Goal: Task Accomplishment & Management: Complete application form

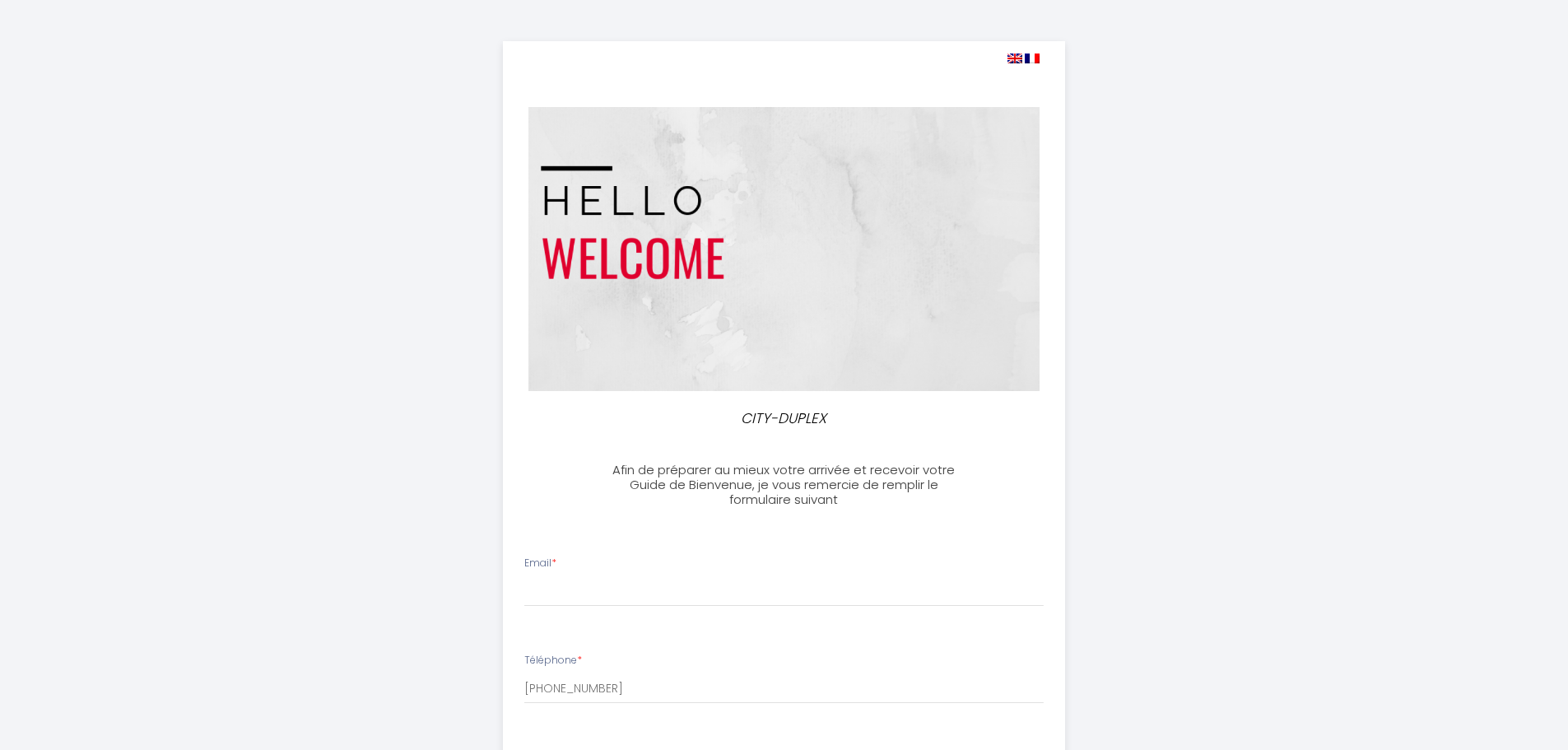
select select
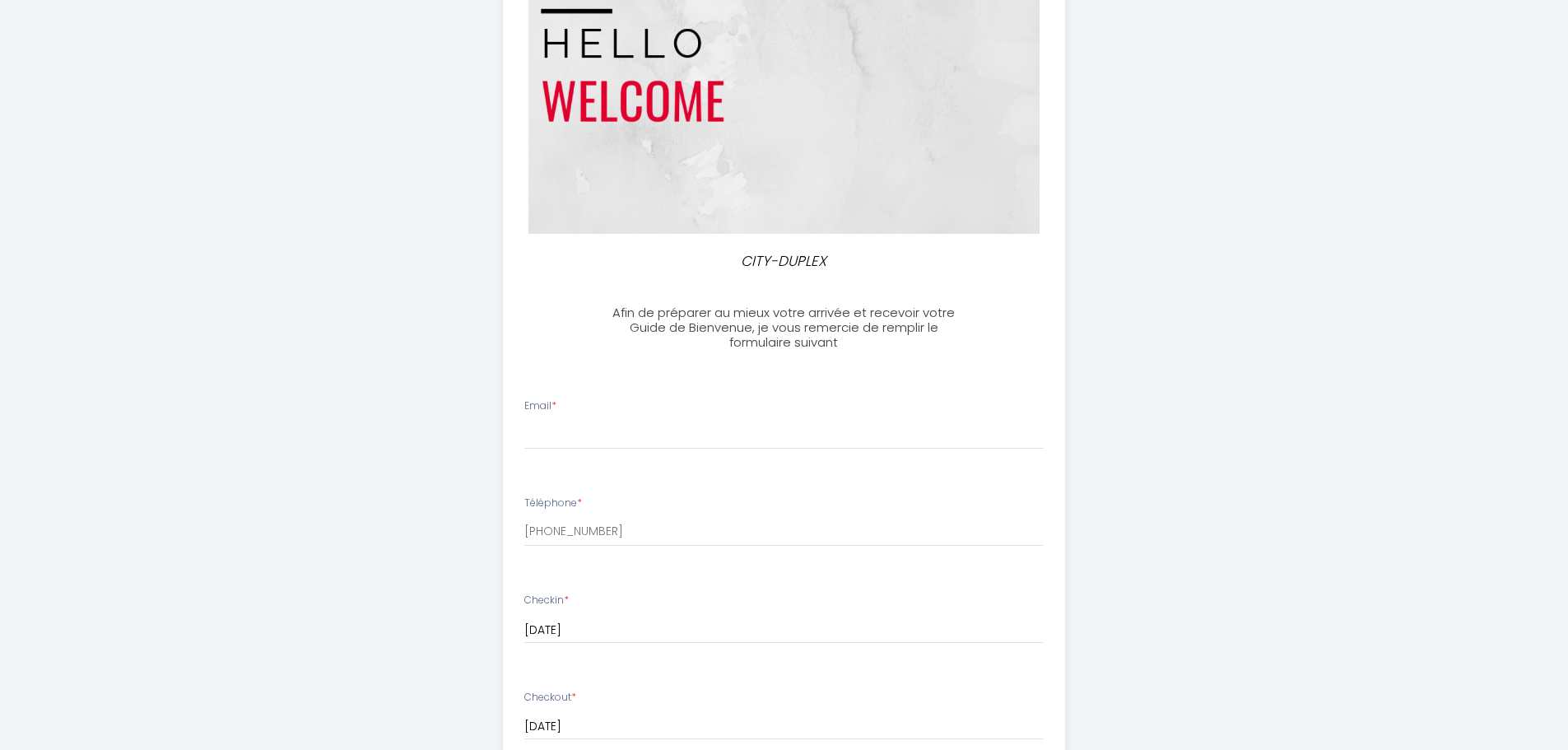
scroll to position [164, 0]
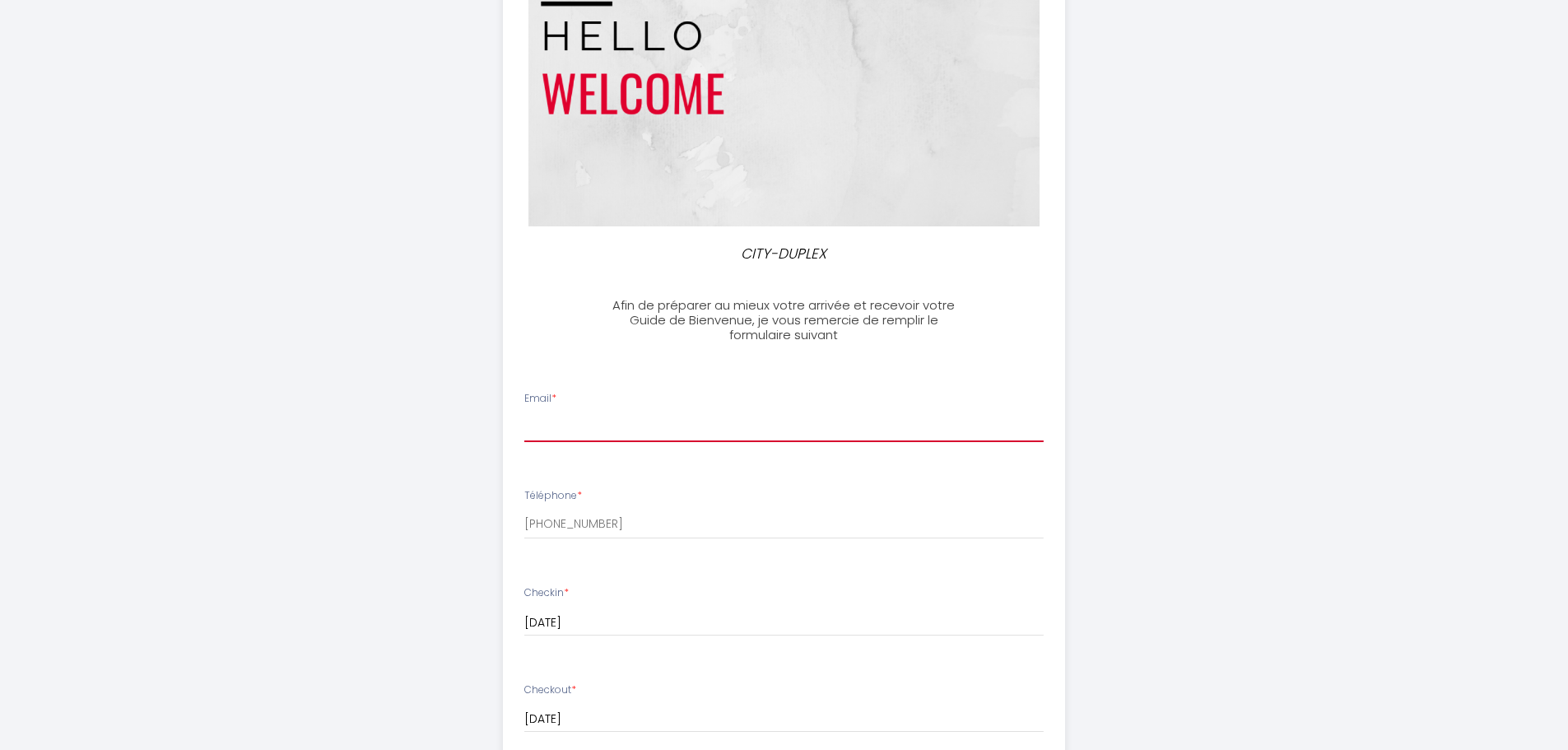
click at [667, 431] on input "Email *" at bounding box center [784, 427] width 519 height 30
type input "[EMAIL_ADDRESS][DOMAIN_NAME]"
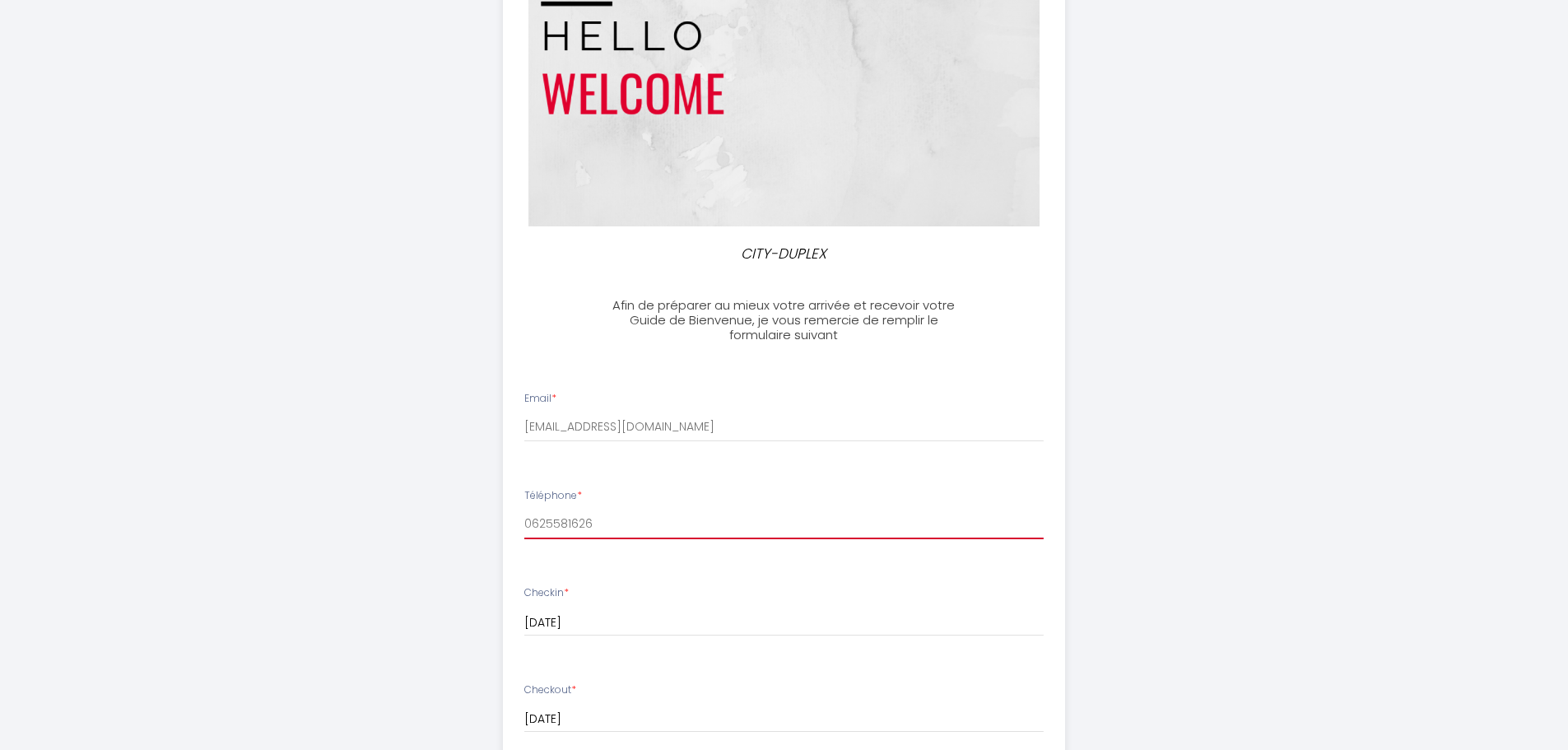
click at [526, 520] on input "0625581626" at bounding box center [784, 524] width 519 height 30
click at [548, 520] on input "[PHONE_NUMBER]" at bounding box center [784, 524] width 519 height 30
type input "[PHONE_NUMBER]"
click at [695, 514] on input "[PHONE_NUMBER]" at bounding box center [784, 524] width 519 height 30
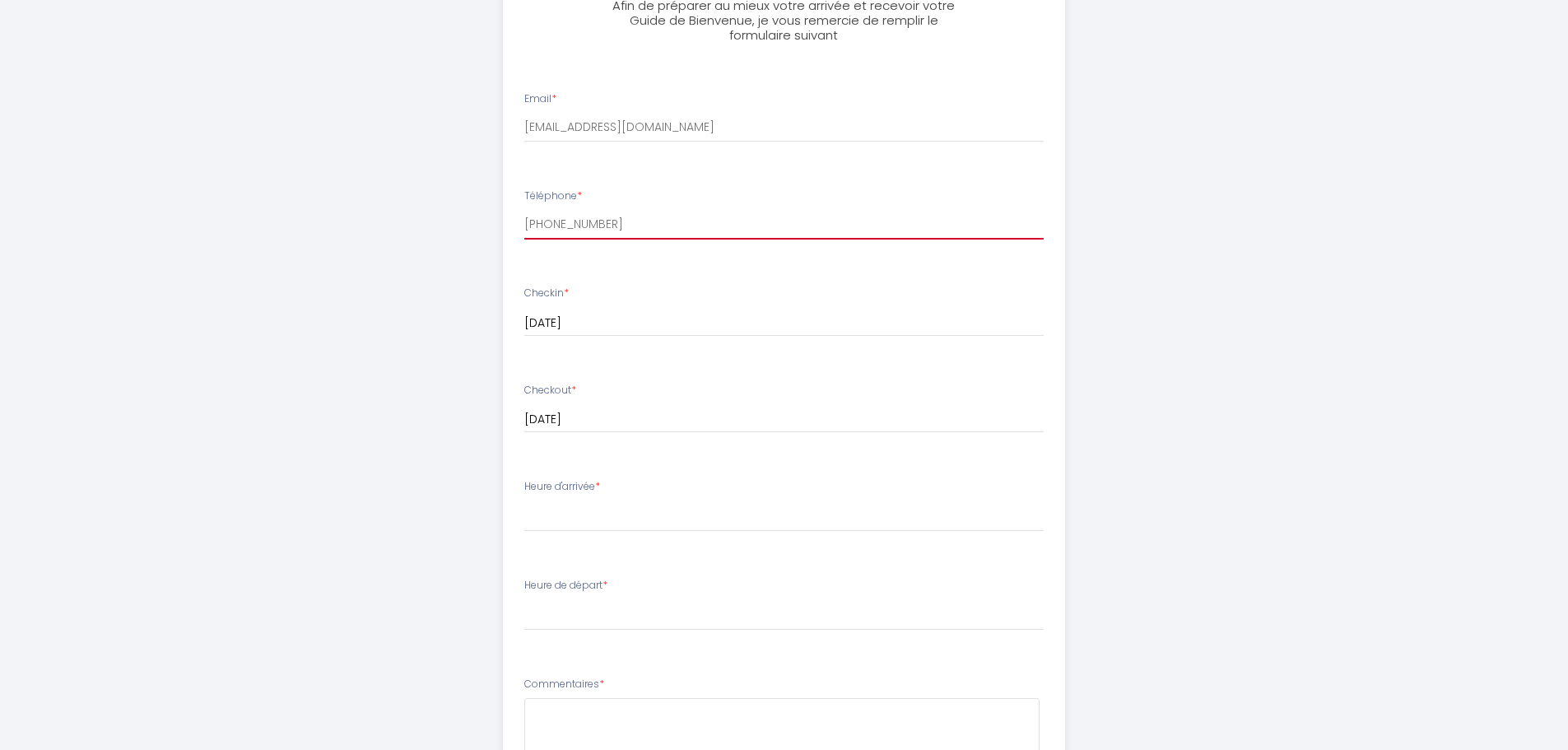
scroll to position [493, 0]
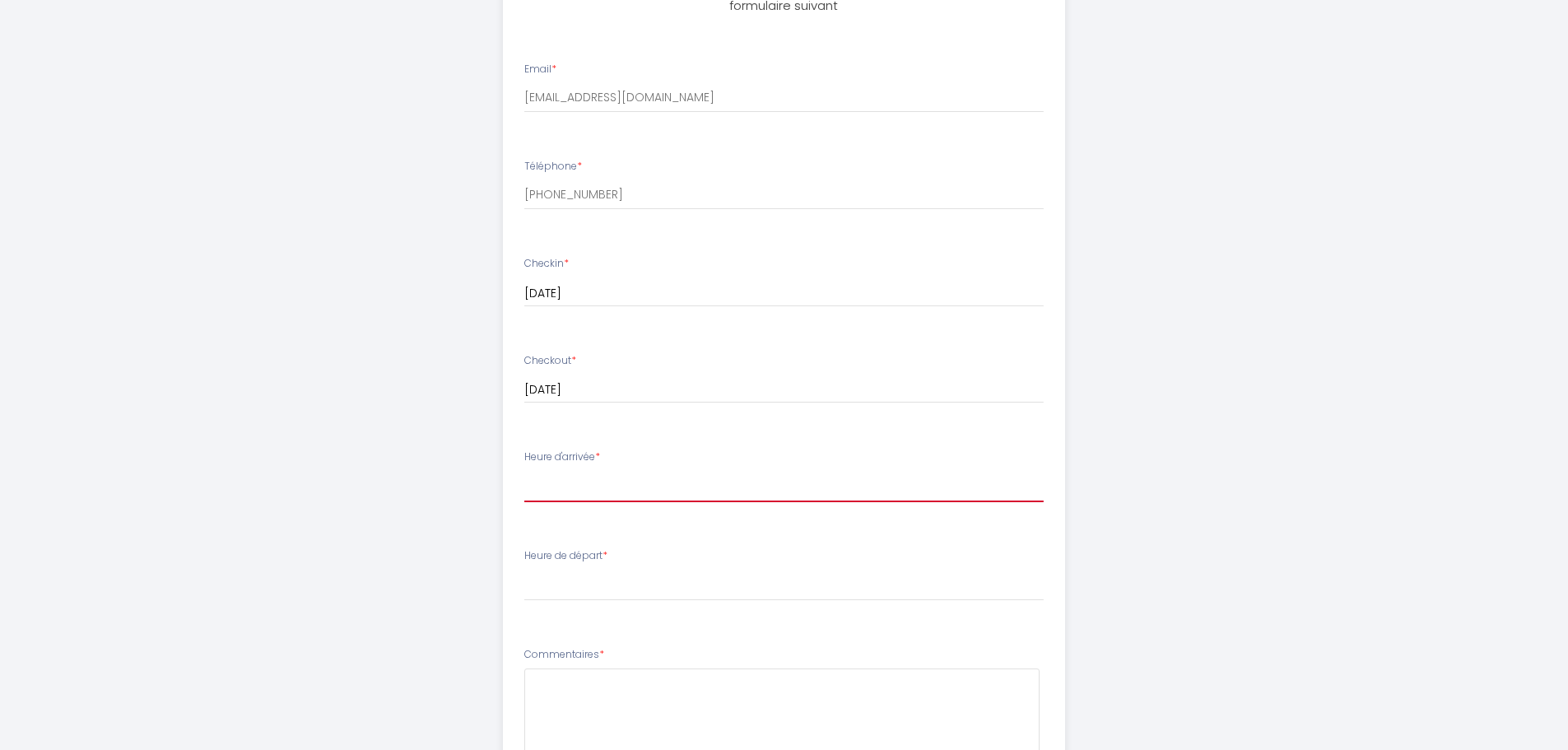
click at [600, 488] on select "17:00 17:30 18:00 18:30 19:00 19:30 20:00 20:30 21:00 21:30 22:00 22:30 23:00" at bounding box center [784, 487] width 519 height 32
click at [615, 487] on select "17:00 17:30 18:00 18:30 19:00 19:30 20:00 20:30 21:00 21:30 22:00 22:30 23:00" at bounding box center [784, 487] width 519 height 32
select select "17:30"
click at [524, 471] on select "17:00 17:30 18:00 18:30 19:00 19:30 20:00 20:30 21:00 21:30 22:00 22:30 23:00" at bounding box center [784, 487] width 519 height 32
click at [575, 593] on select "00:00 00:30 01:00 01:30 02:00 02:30 03:00 03:30 04:00 04:30 05:00 05:30 06:00 0…" at bounding box center [784, 585] width 519 height 32
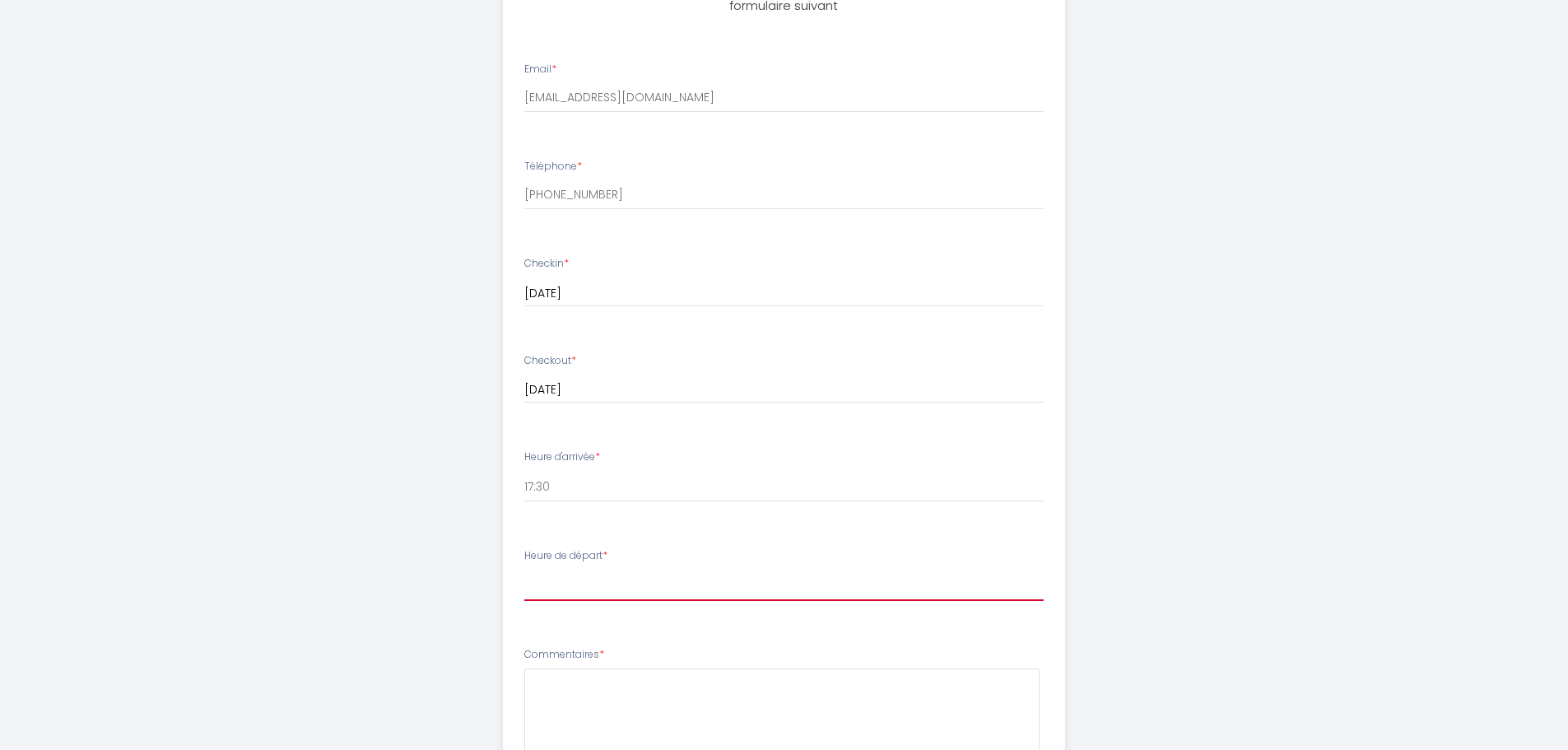
select select "11:00"
click at [524, 569] on select "00:00 00:30 01:00 01:30 02:00 02:30 03:00 03:30 04:00 04:30 05:00 05:30 06:00 0…" at bounding box center [784, 585] width 519 height 32
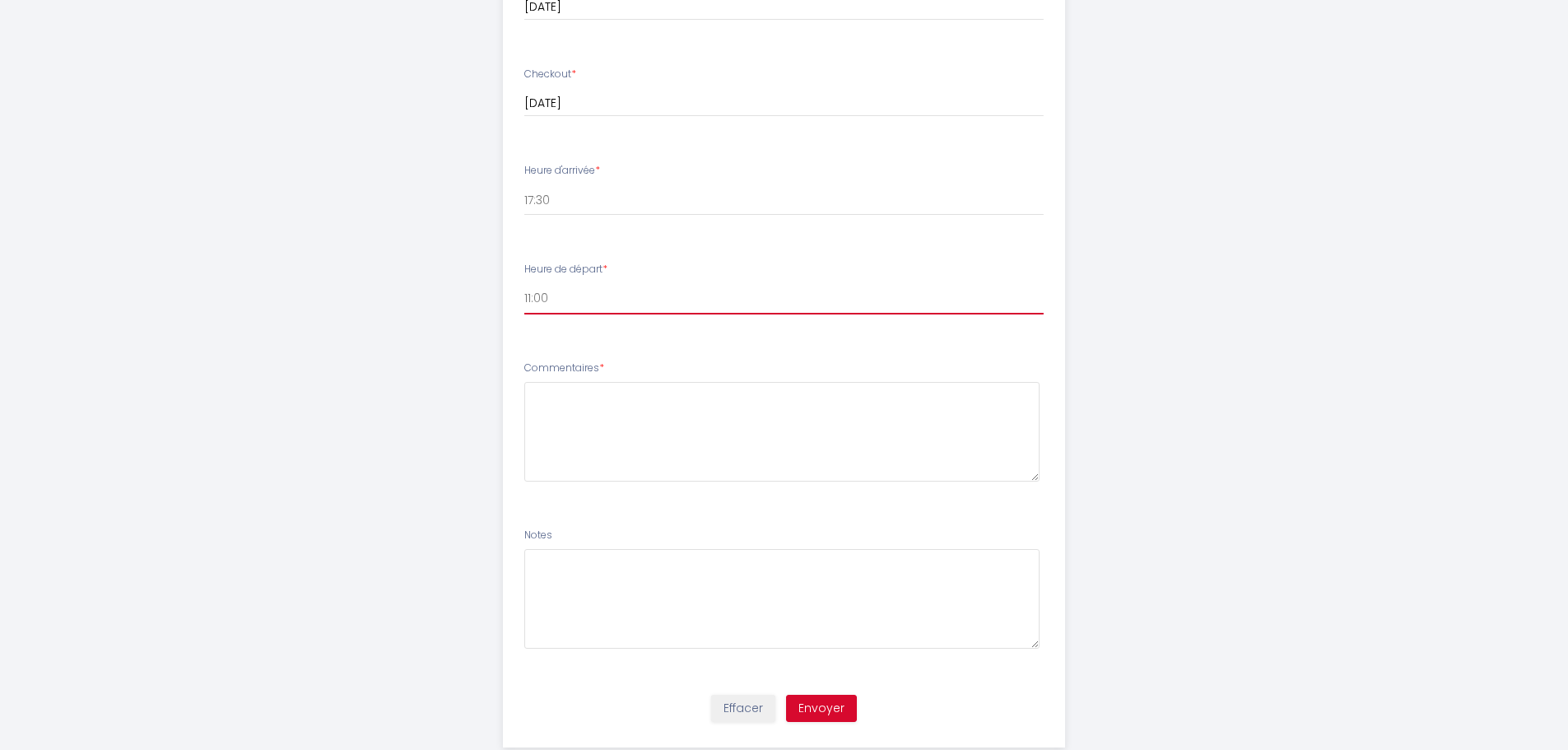
scroll to position [819, 0]
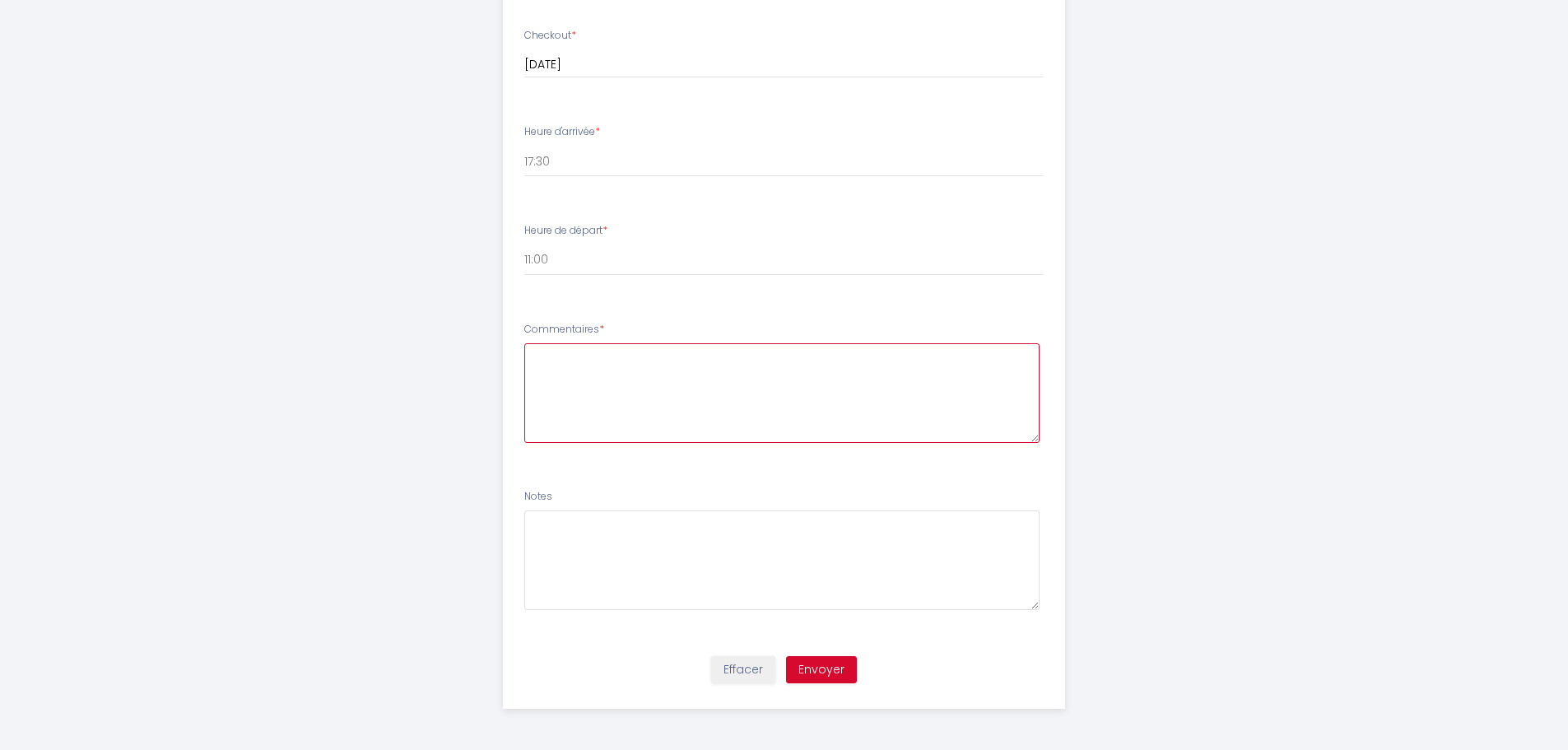
click at [632, 376] on textarea at bounding box center [782, 393] width 516 height 100
type textarea "Merci d'avance pour votre accueil."
click at [832, 669] on button "Envoyer" at bounding box center [822, 669] width 71 height 28
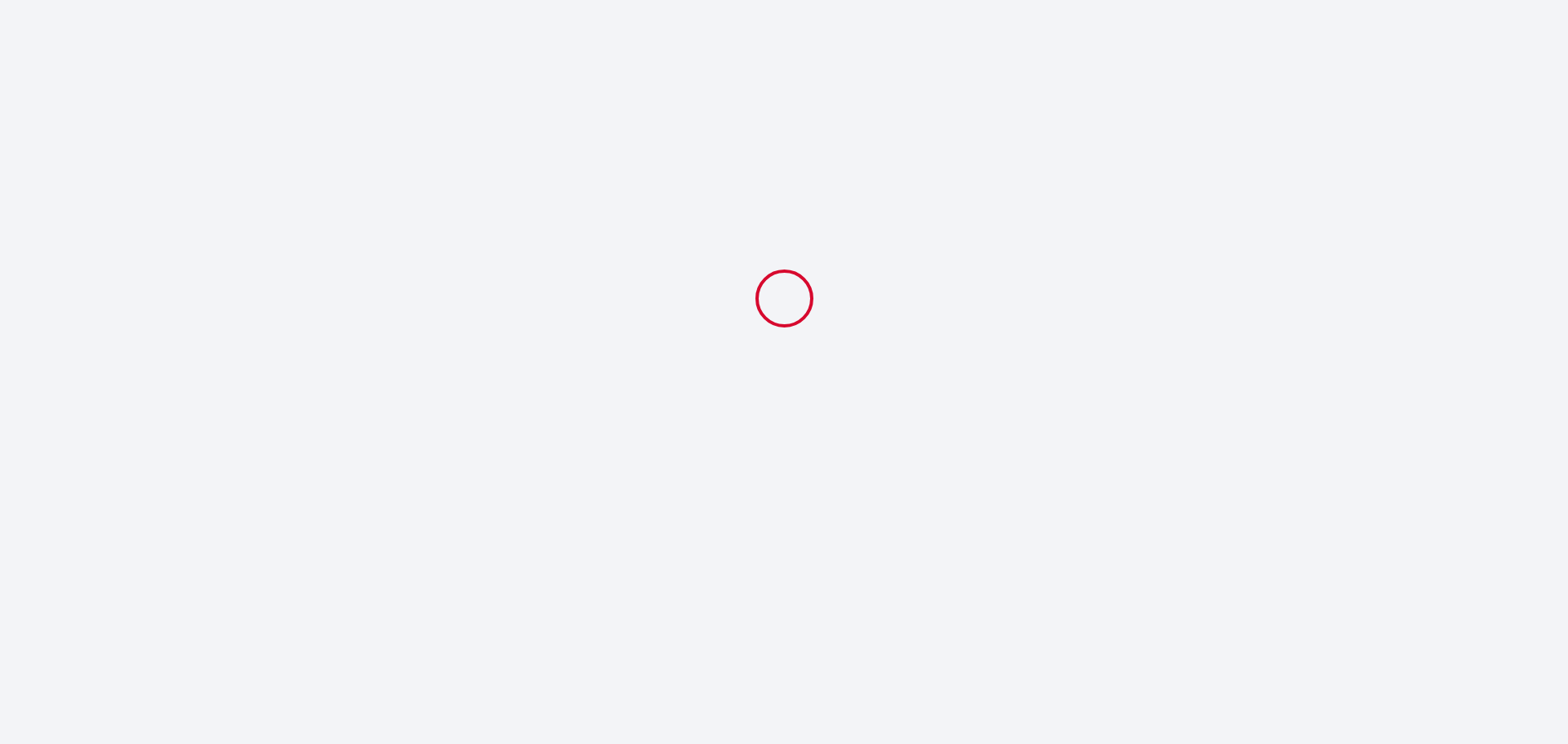
select select "17:30"
select select "11:00"
